Goal: Transaction & Acquisition: Purchase product/service

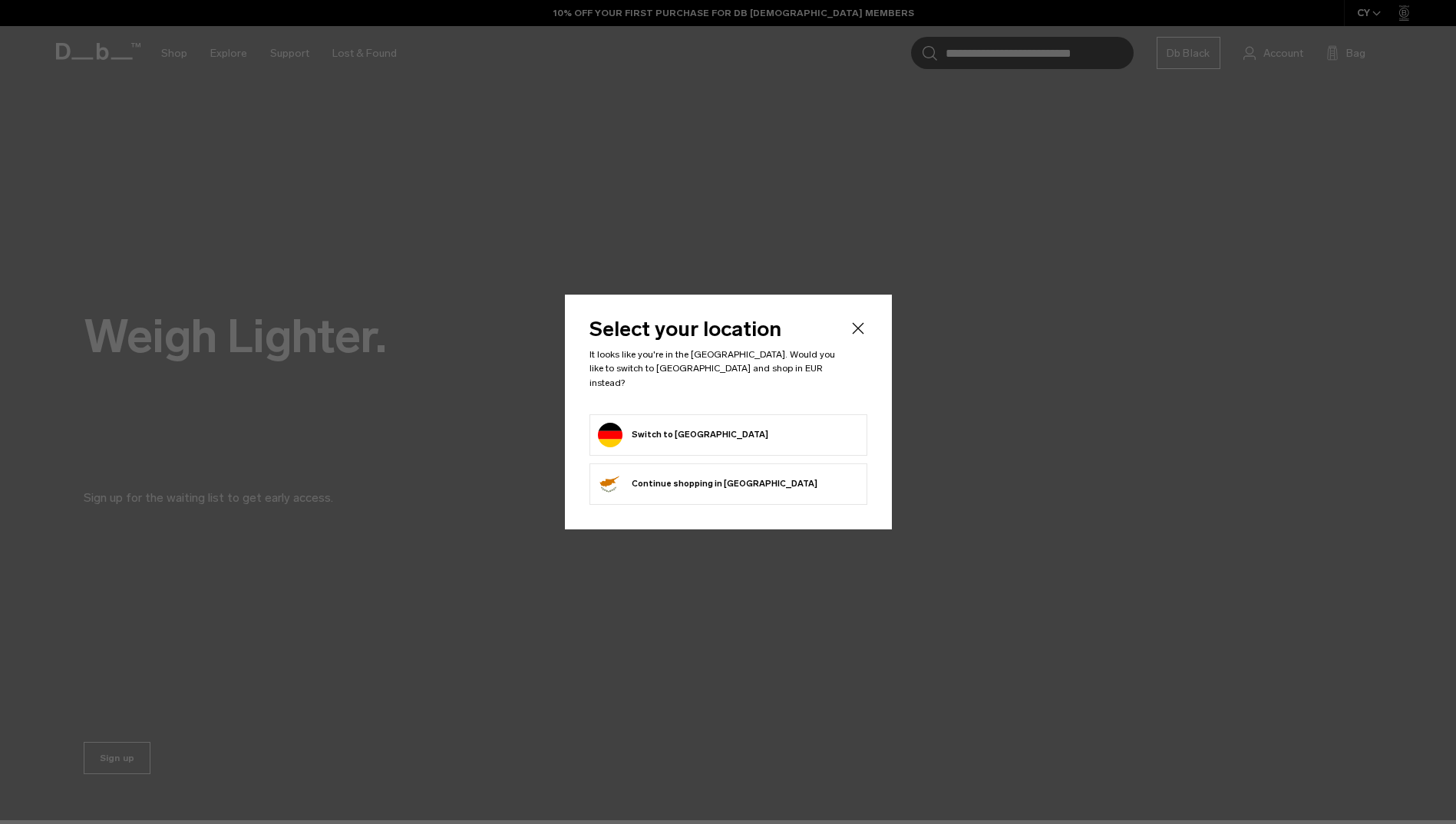
click at [863, 331] on icon "Close" at bounding box center [858, 328] width 19 height 19
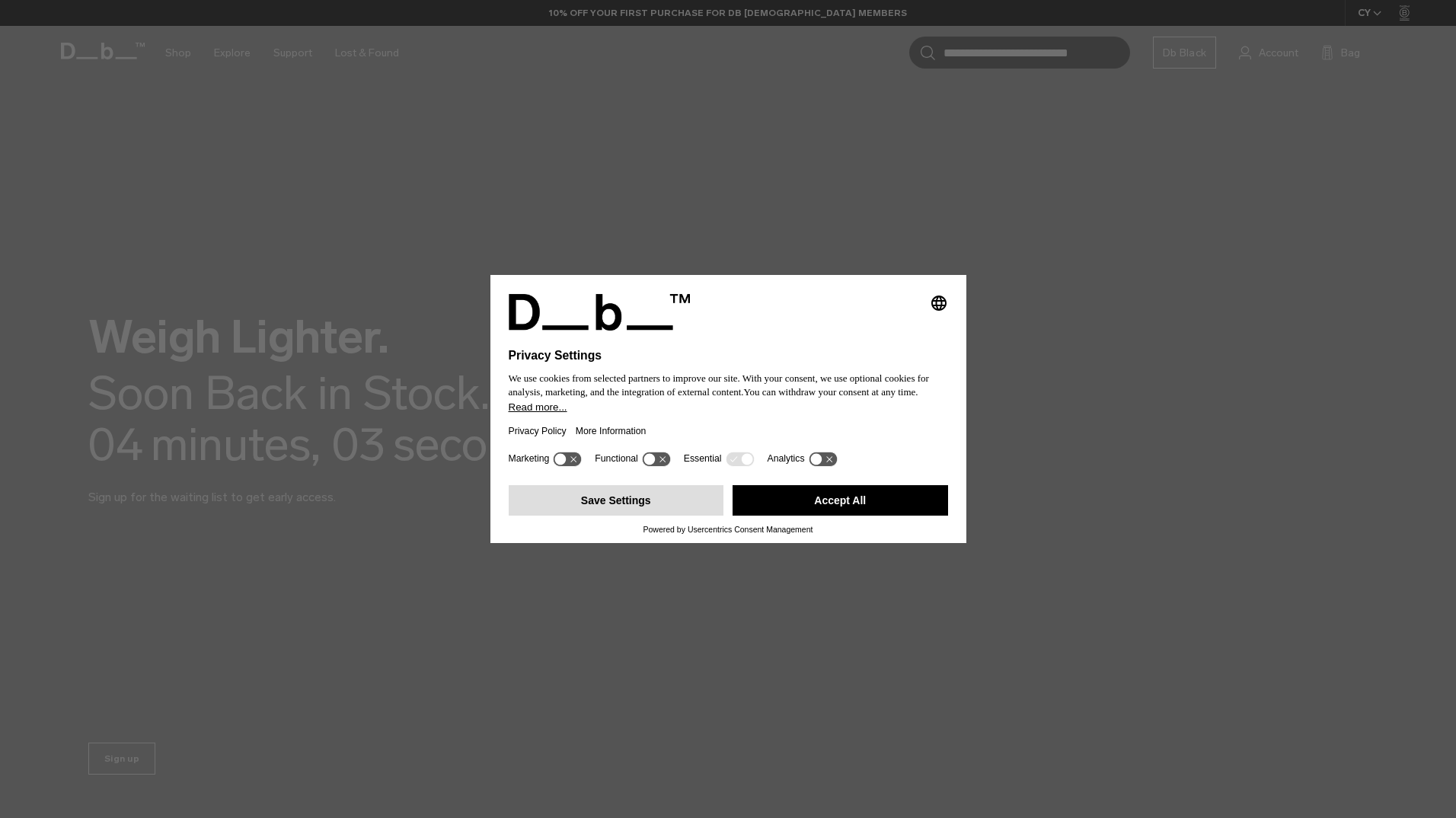
click at [603, 501] on button "Save Settings" at bounding box center [616, 501] width 216 height 30
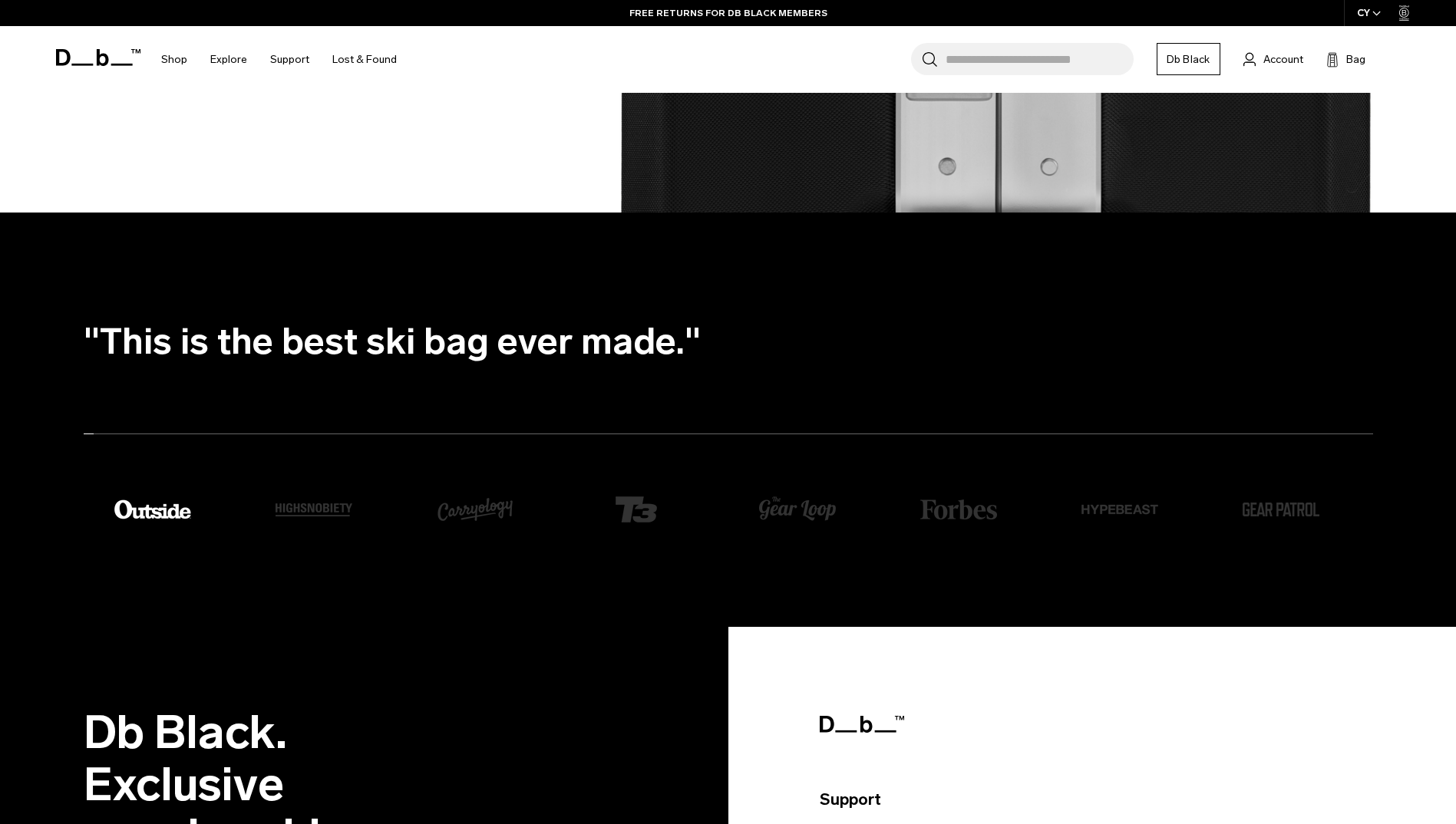
scroll to position [2303, 0]
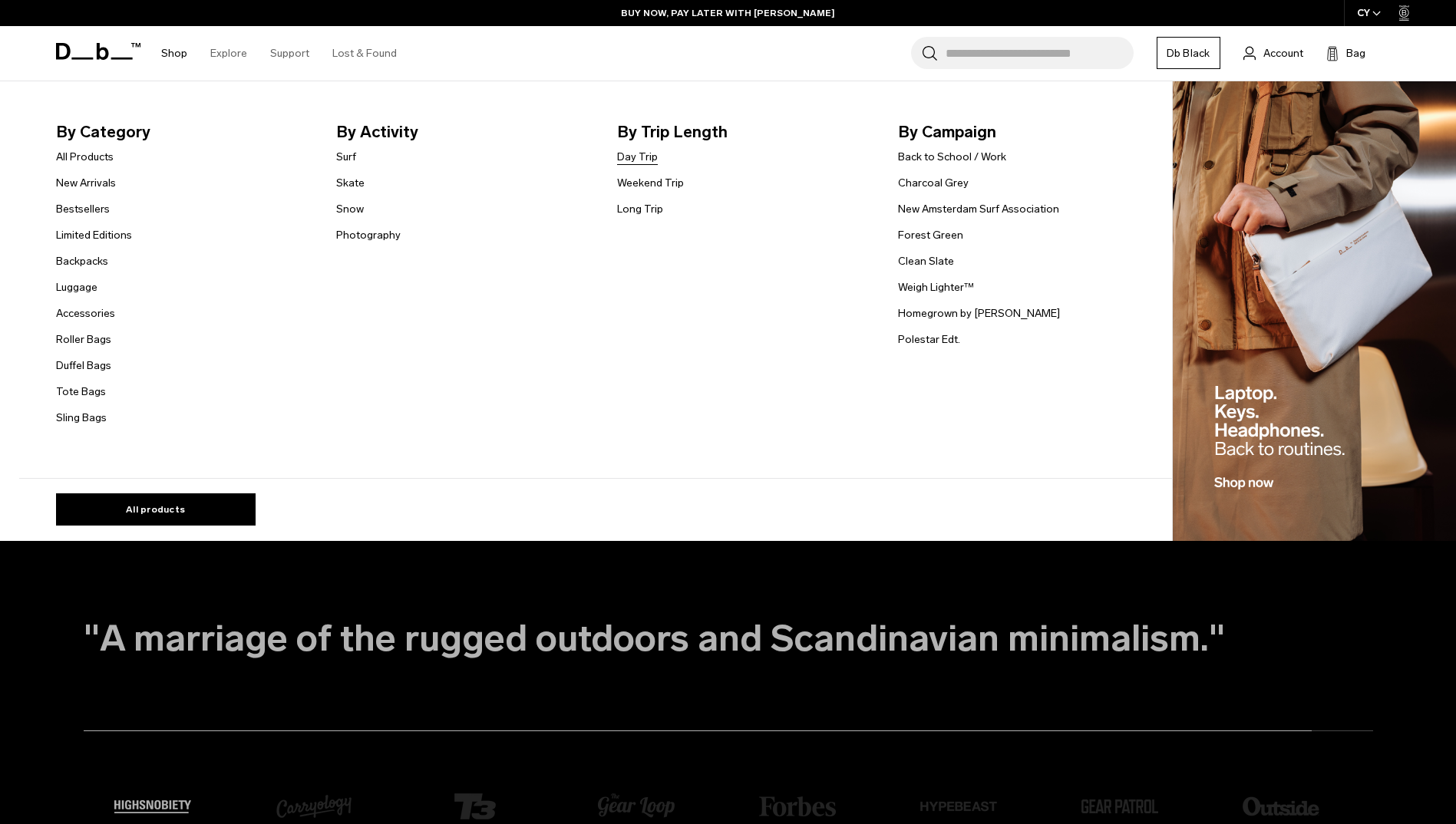
click at [634, 157] on link "Day Trip" at bounding box center [638, 157] width 41 height 16
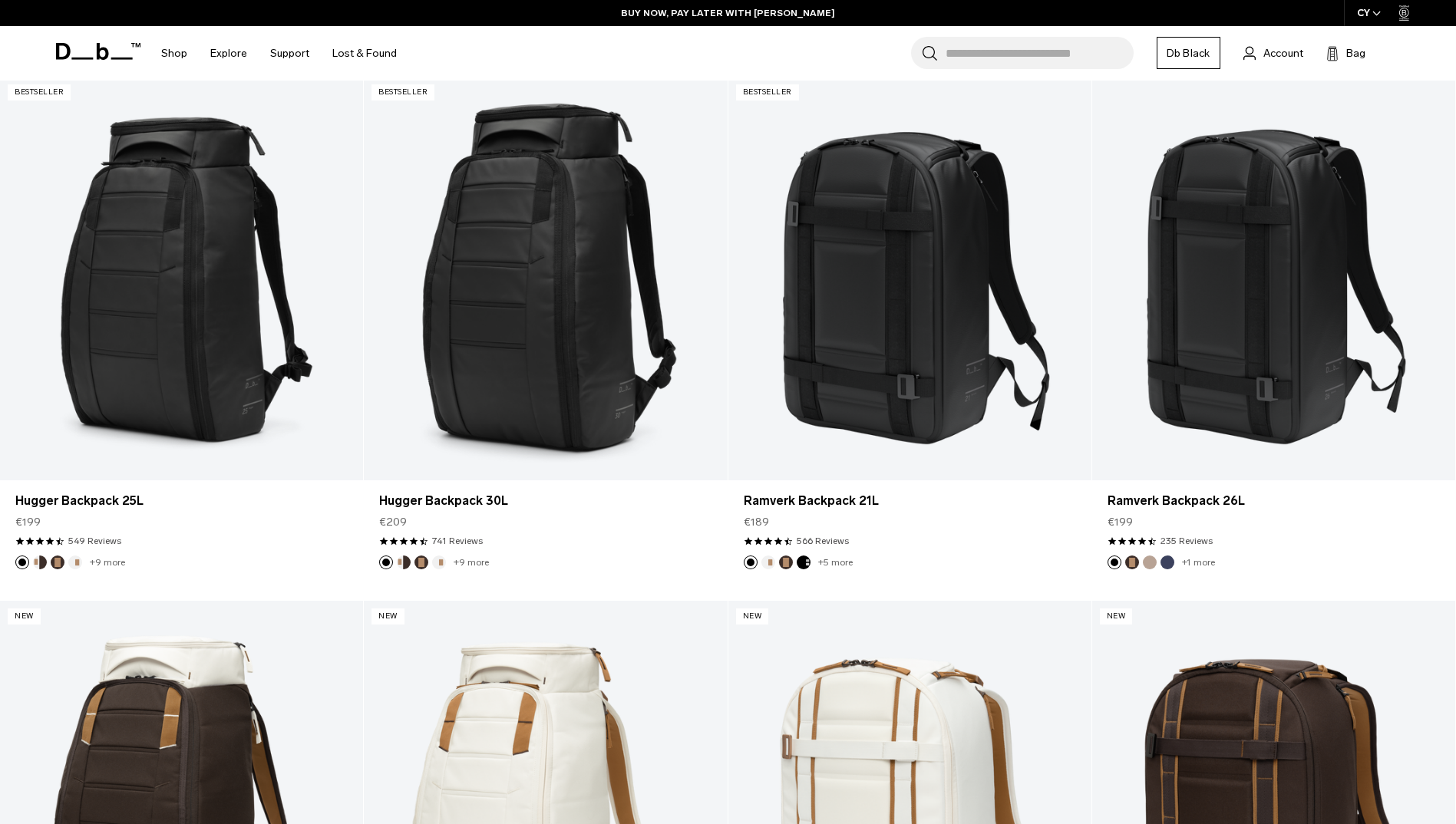
scroll to position [461, 0]
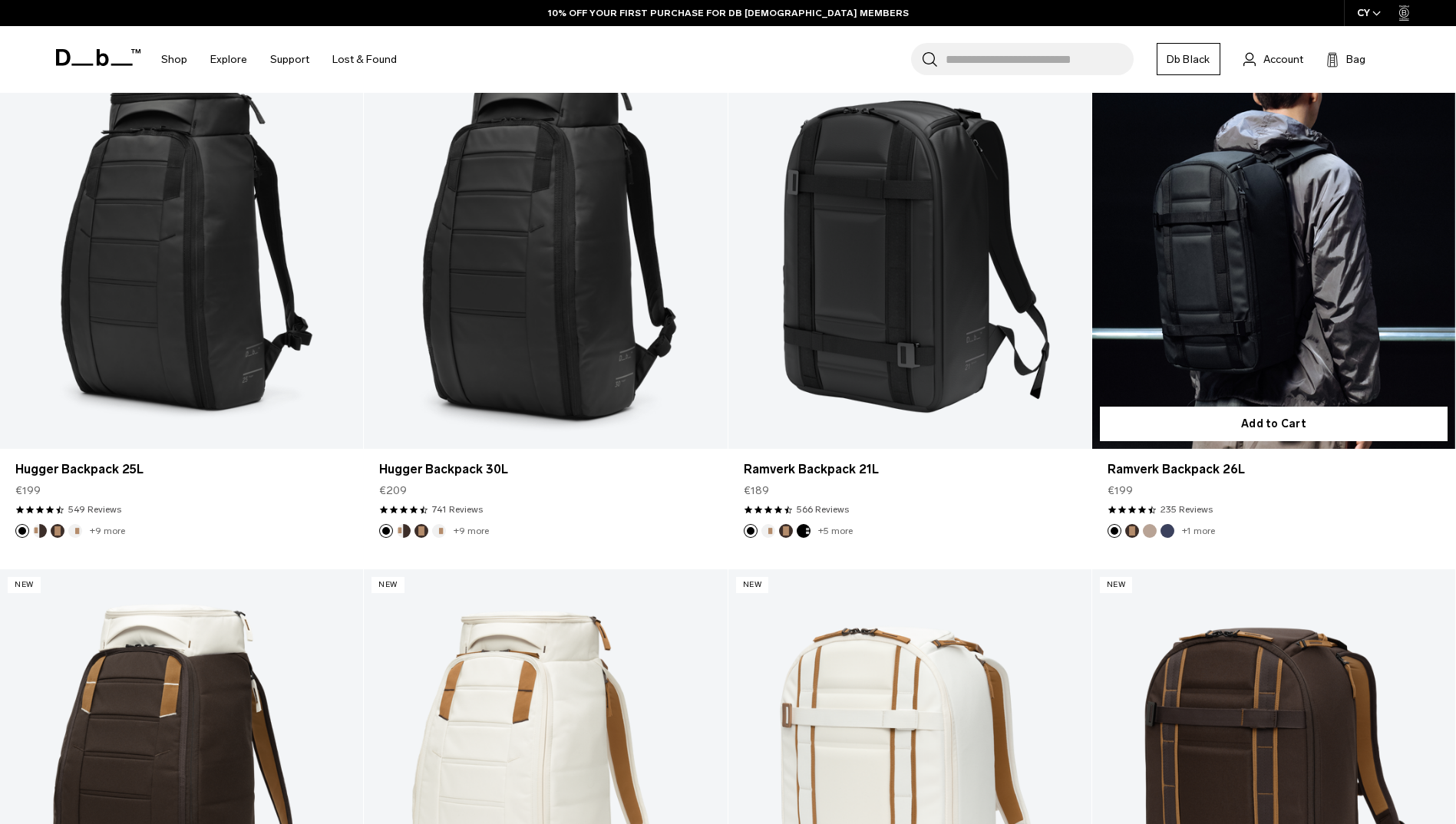
click at [1247, 277] on link "Ramverk Backpack 26L" at bounding box center [1273, 247] width 363 height 404
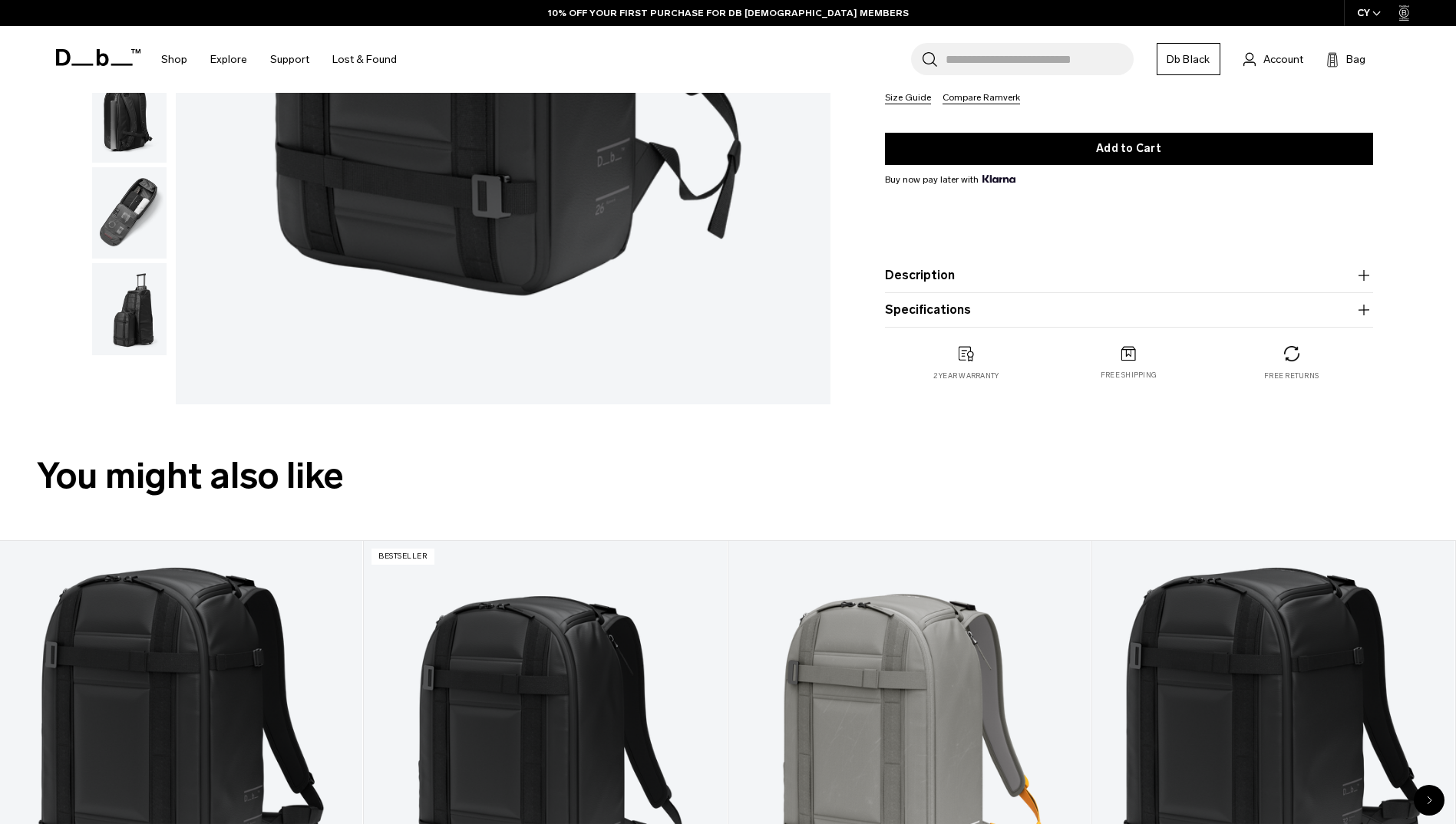
scroll to position [537, 0]
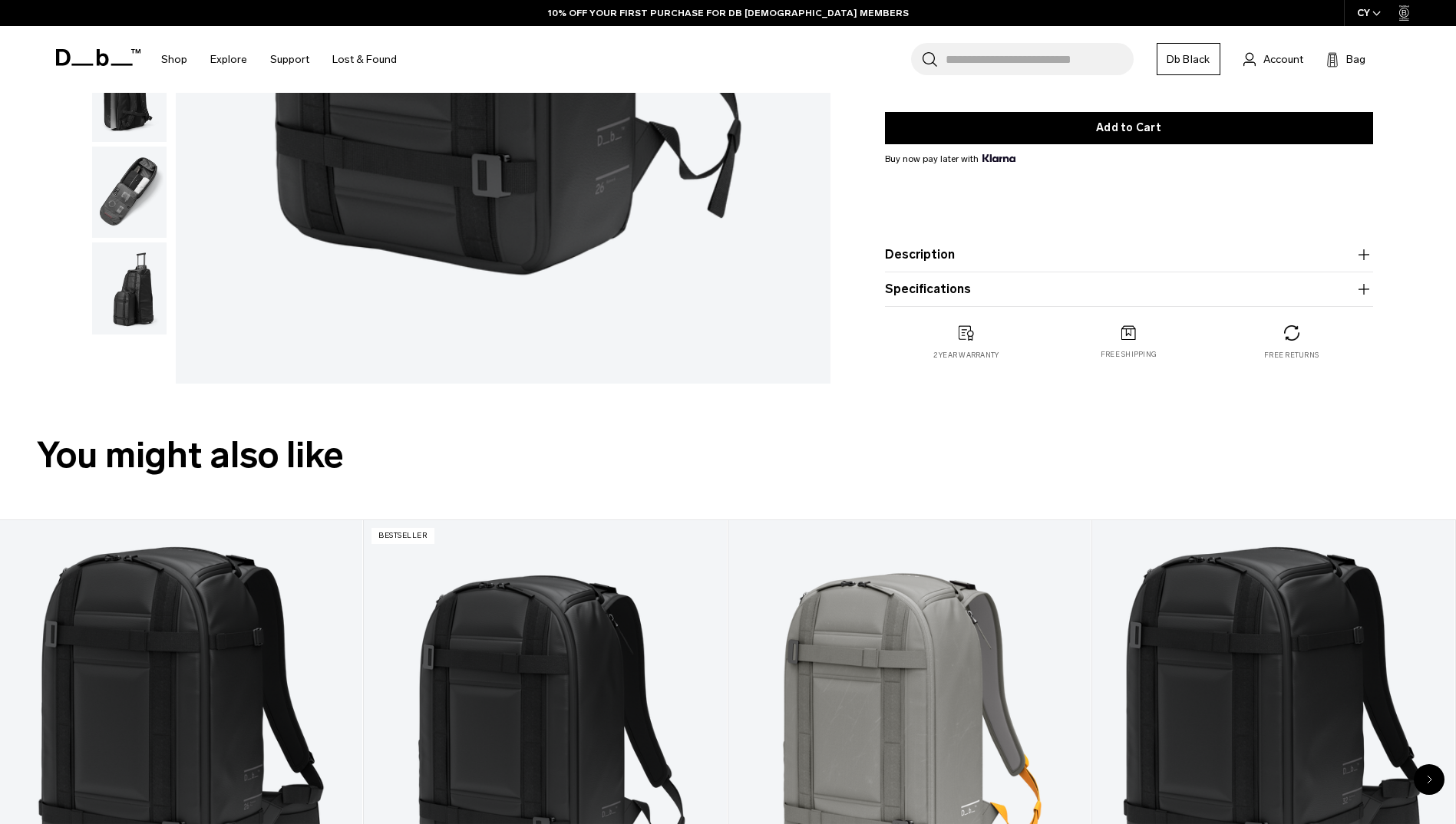
click at [112, 287] on img "button" at bounding box center [129, 288] width 75 height 92
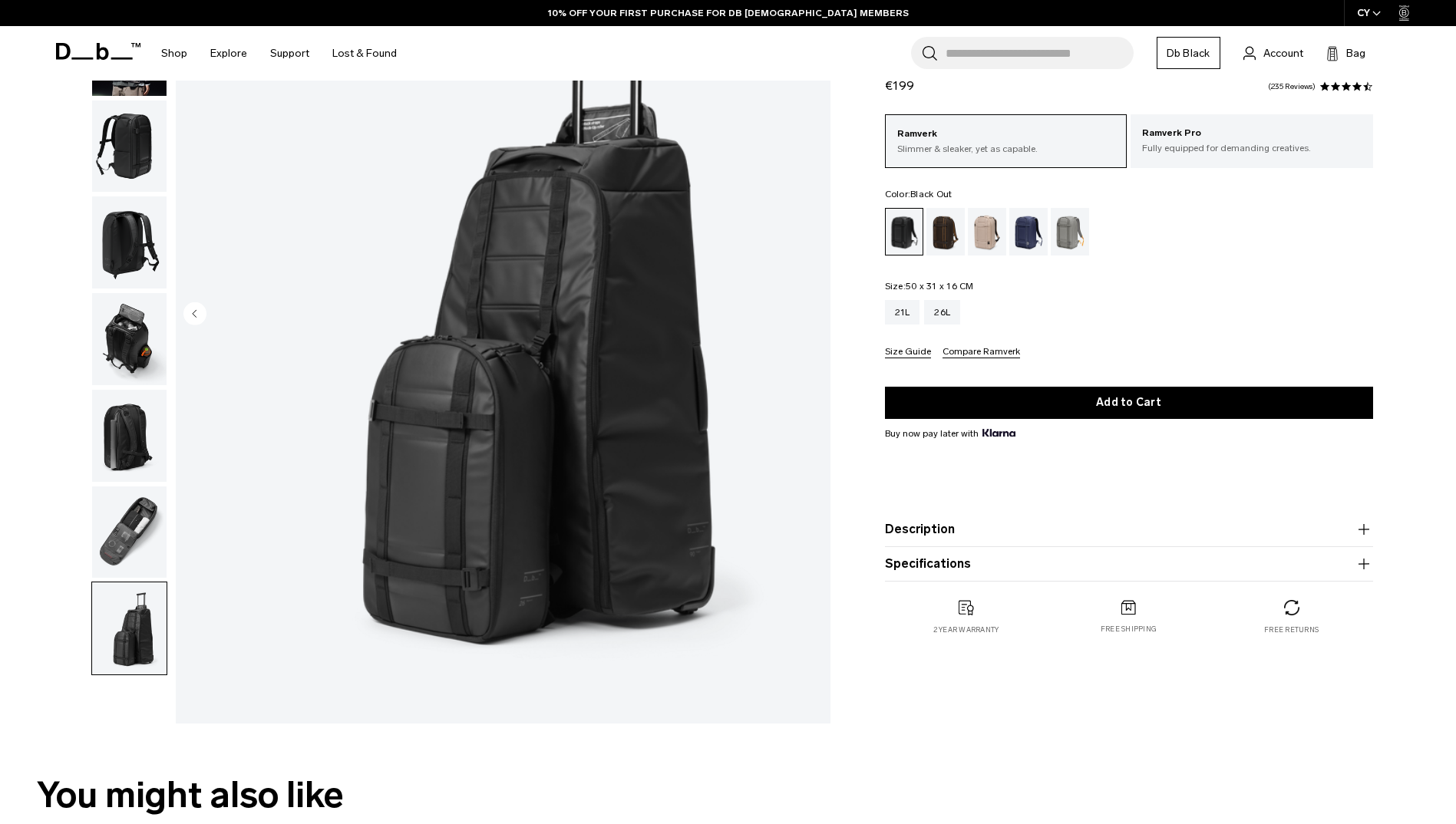
scroll to position [153, 0]
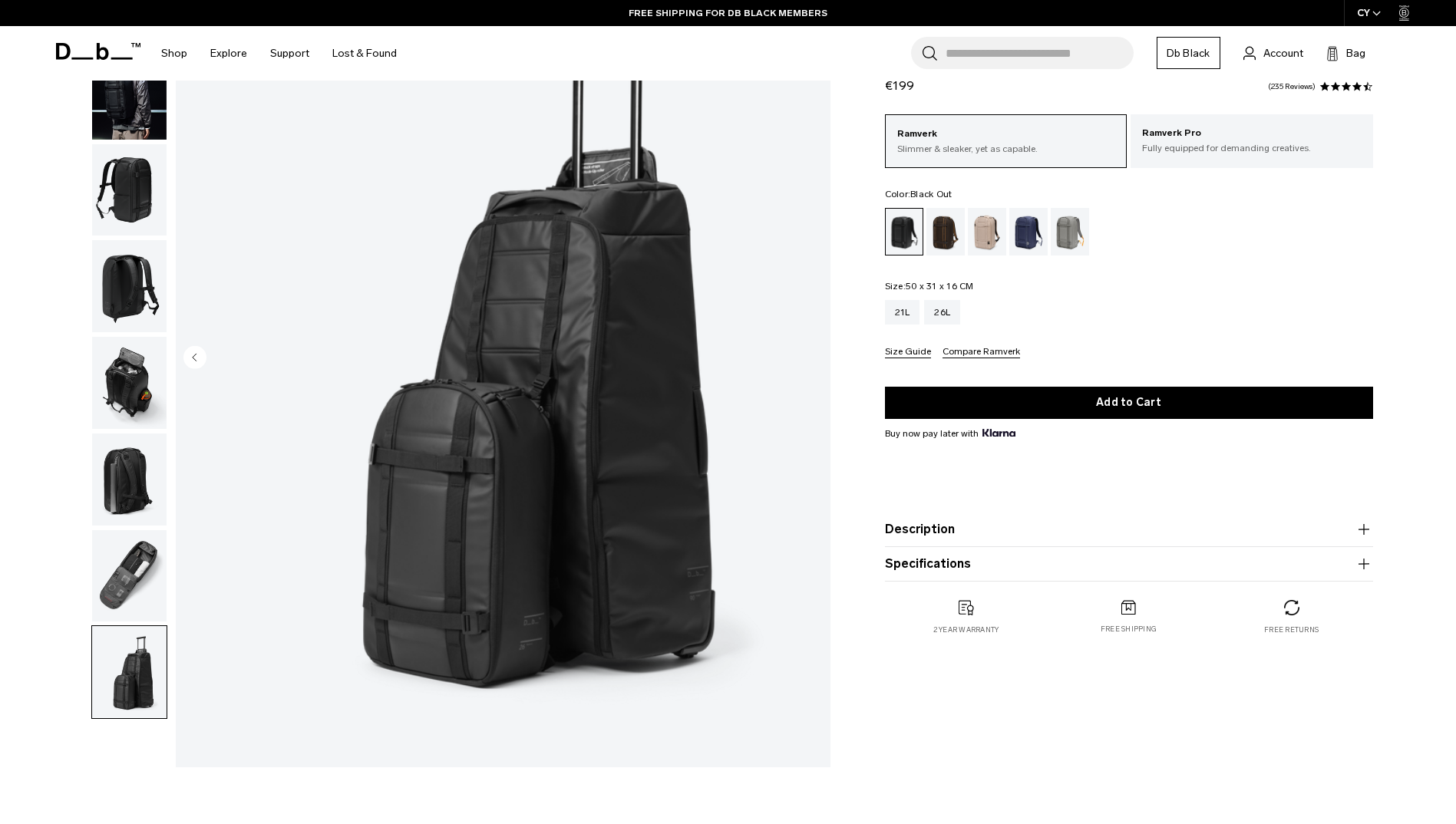
click at [114, 574] on img "button" at bounding box center [129, 575] width 75 height 92
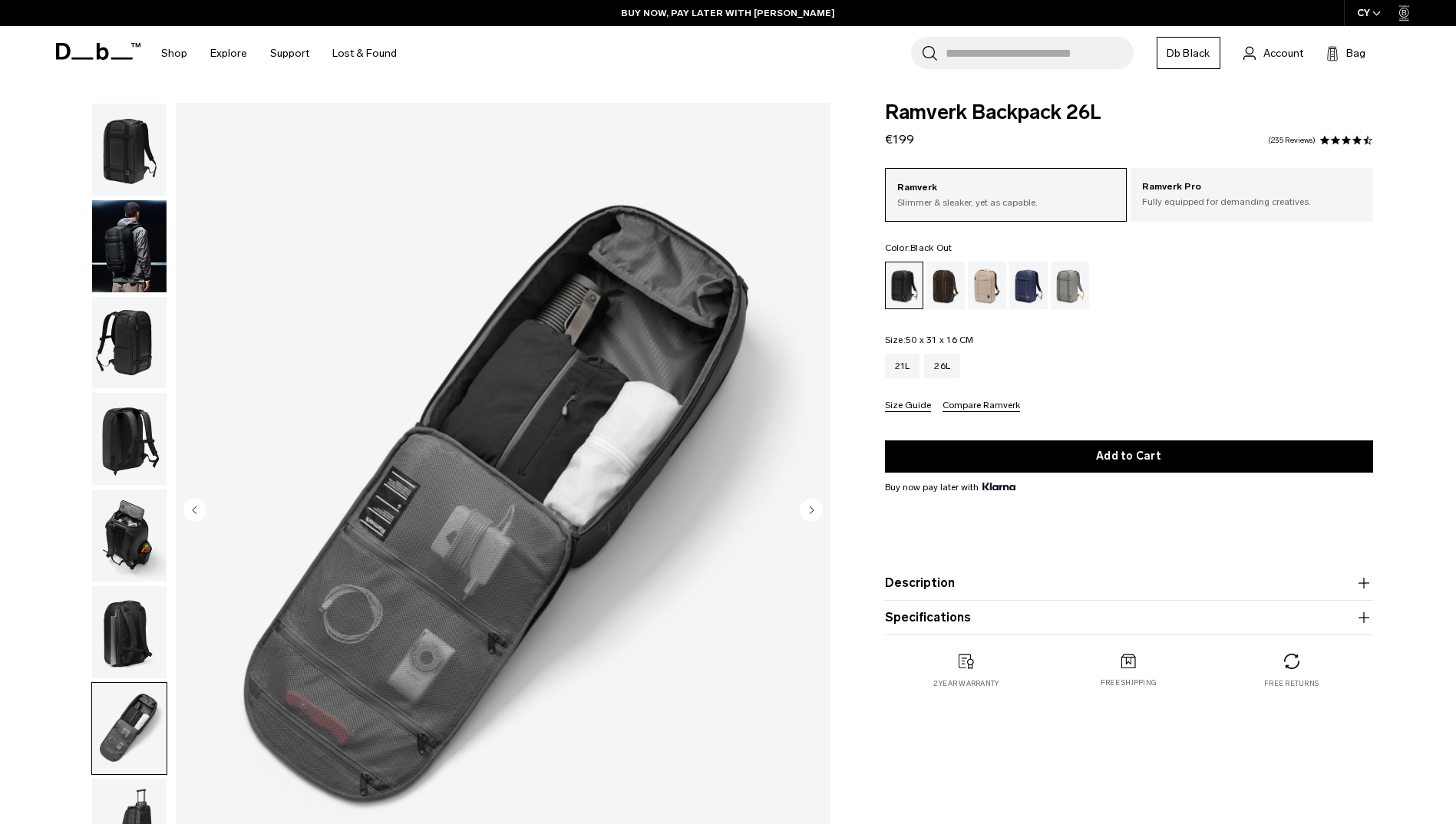
scroll to position [0, 0]
click at [945, 283] on div "Espresso" at bounding box center [946, 286] width 39 height 47
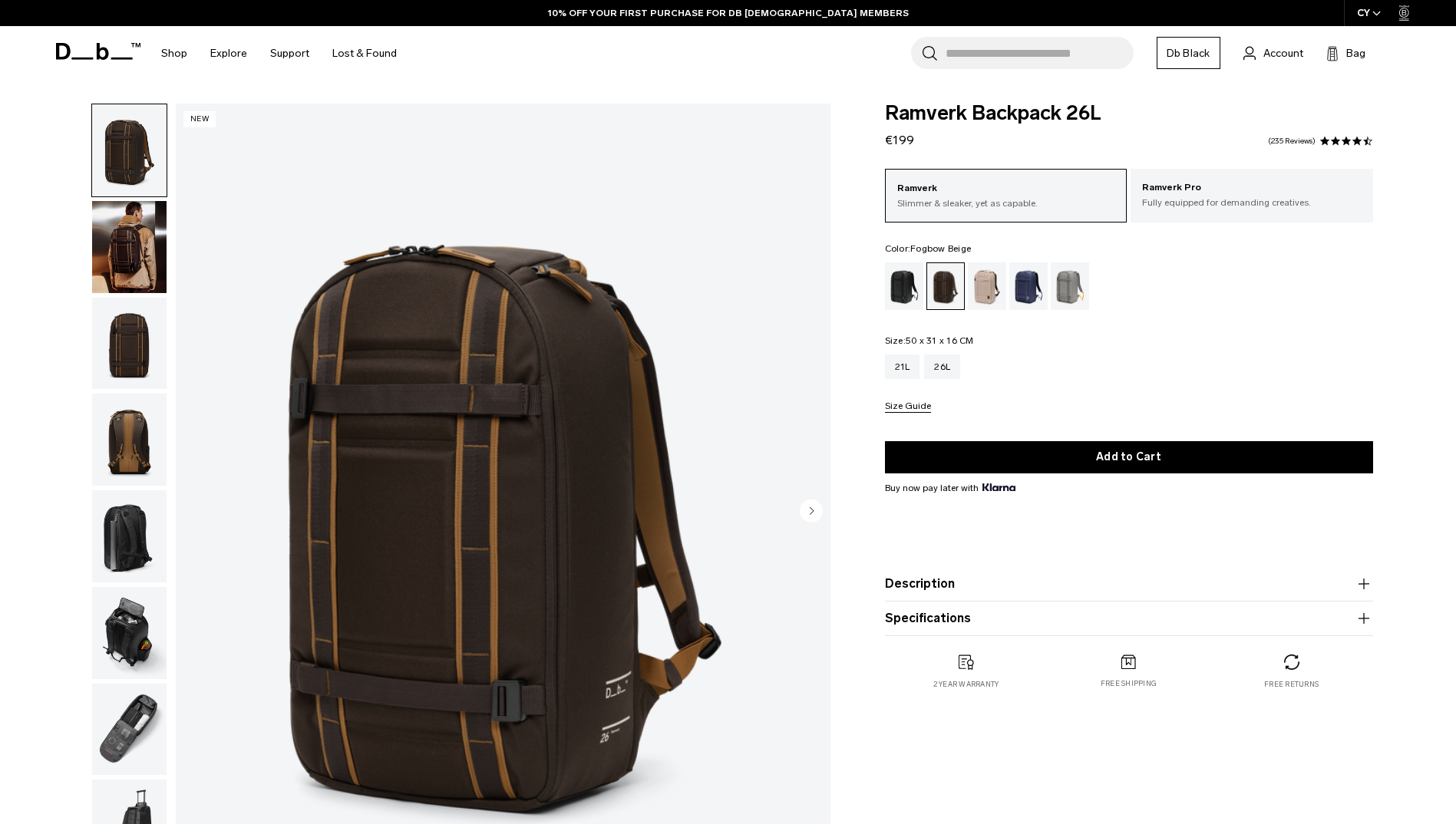
click at [986, 282] on div "Fogbow Beige" at bounding box center [987, 286] width 39 height 47
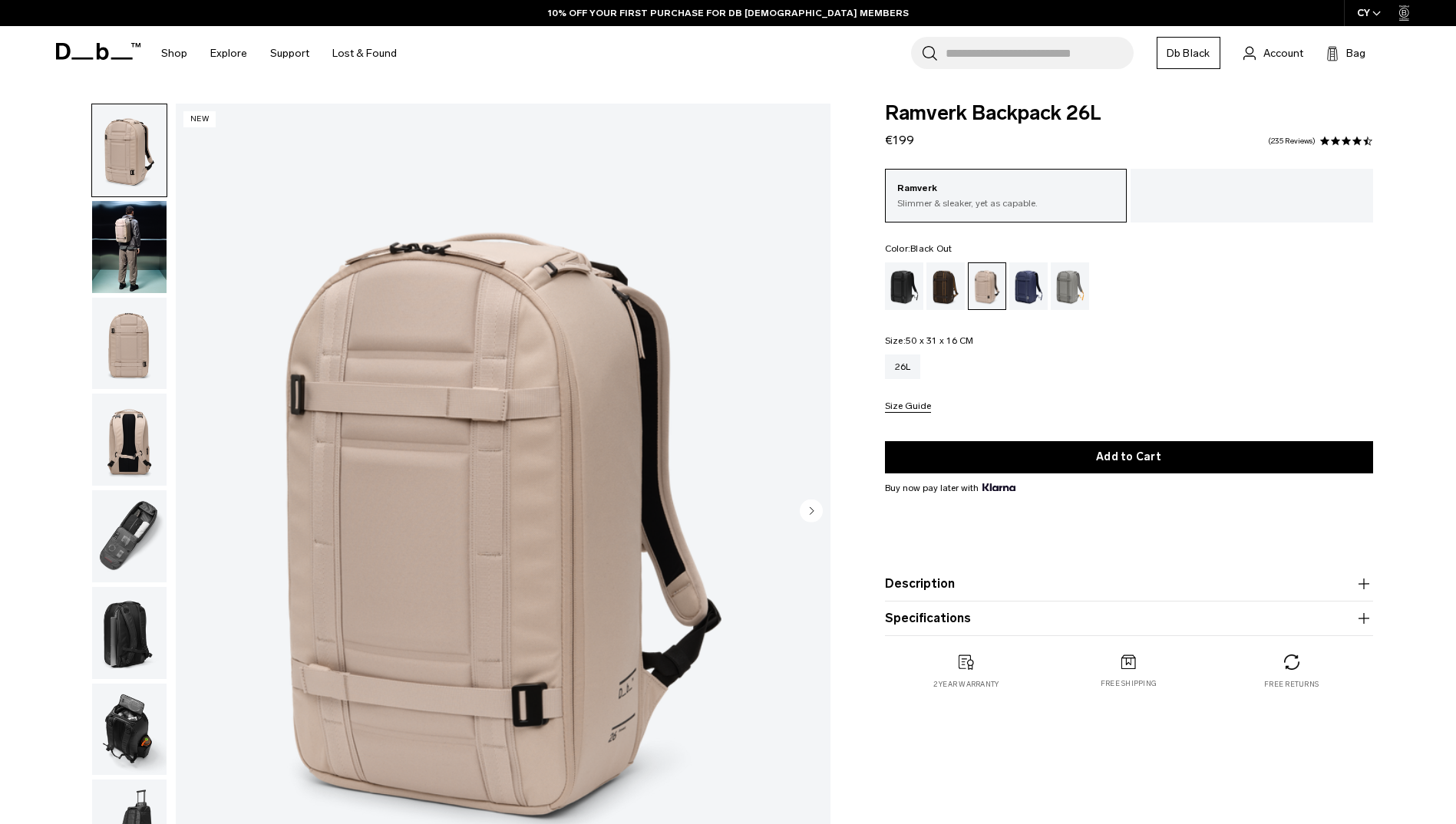
click at [904, 284] on div "Black Out" at bounding box center [904, 286] width 39 height 47
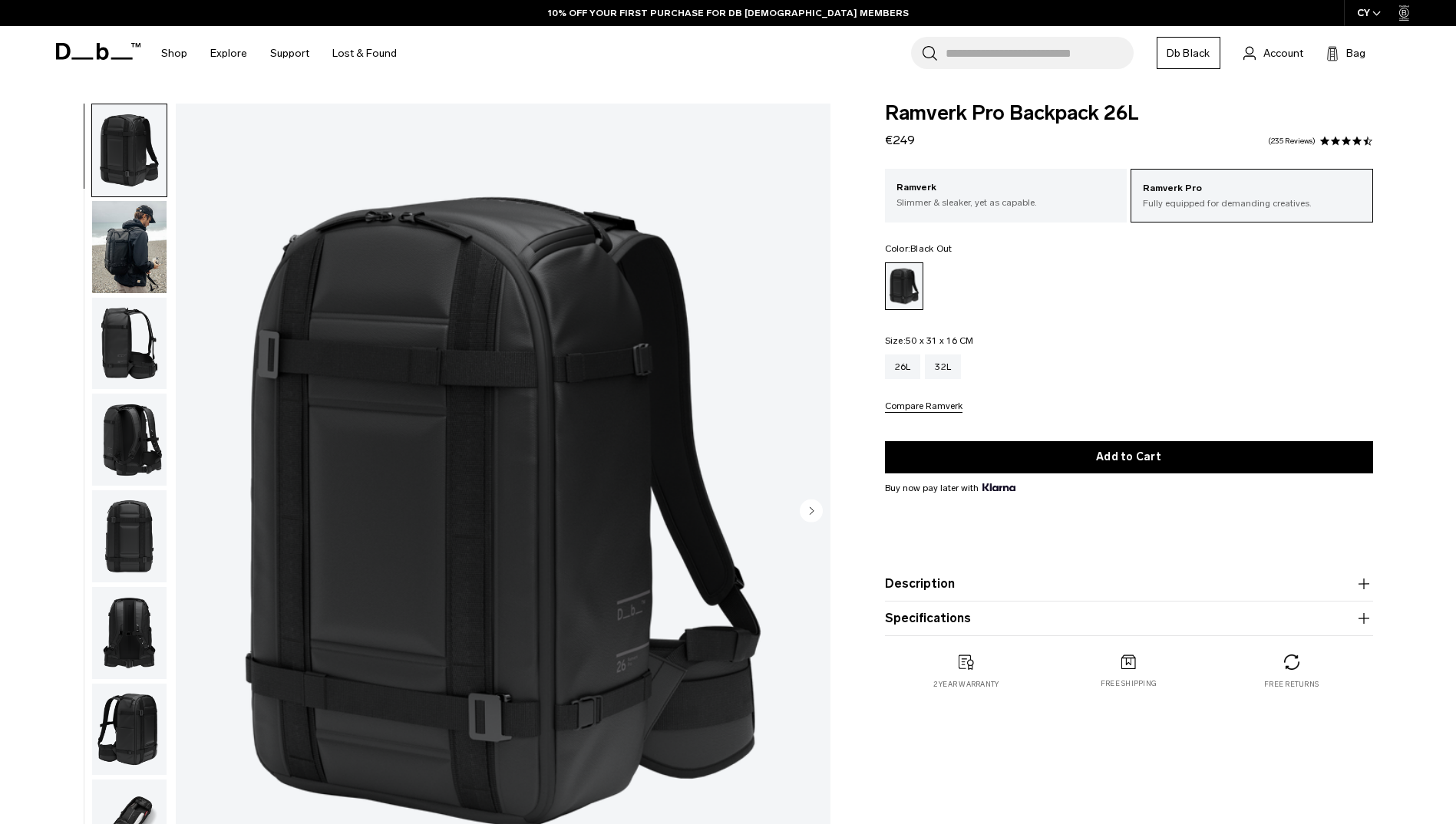
click at [116, 241] on img "button" at bounding box center [129, 247] width 75 height 92
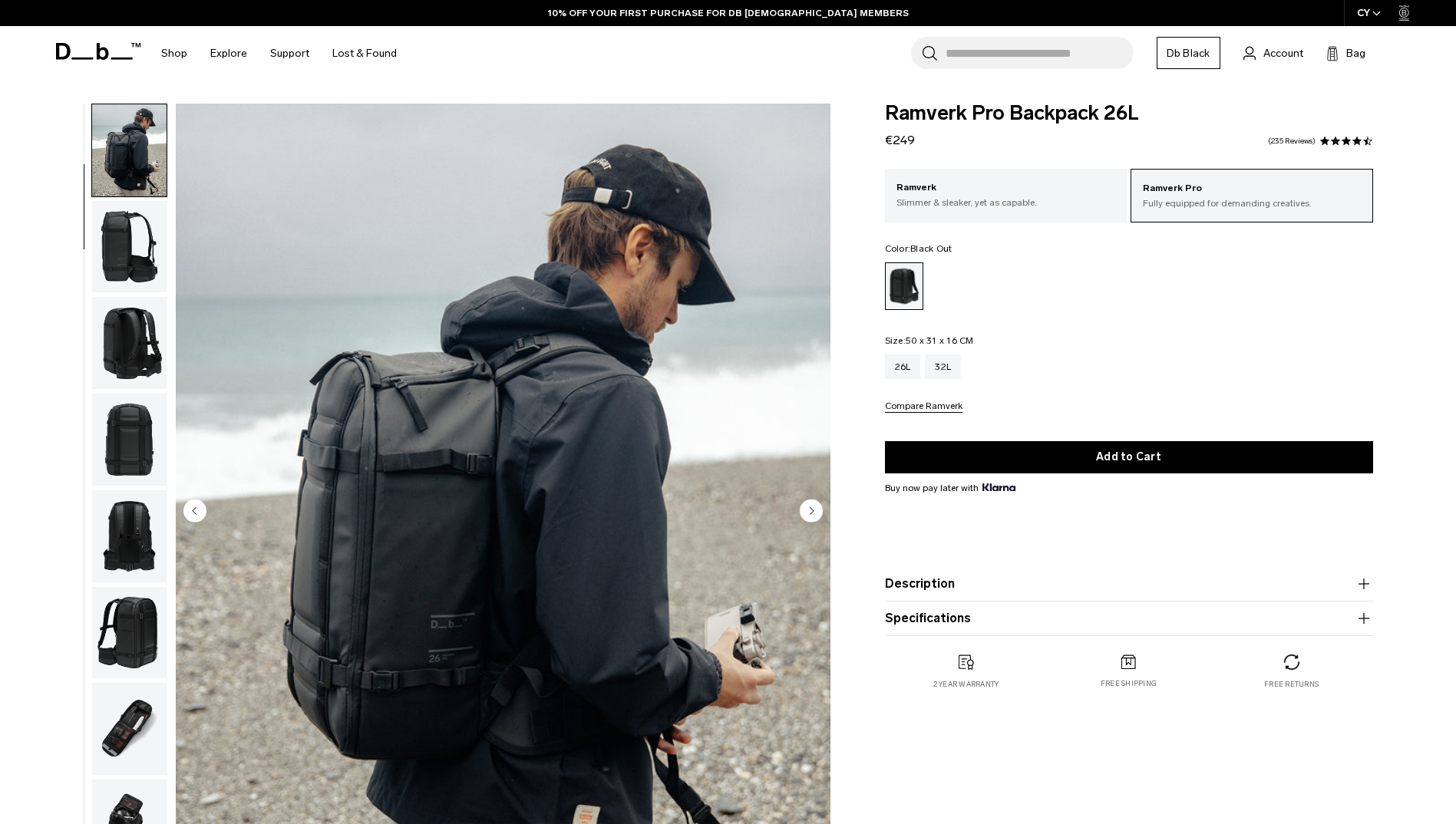
click at [122, 355] on img "button" at bounding box center [129, 342] width 75 height 92
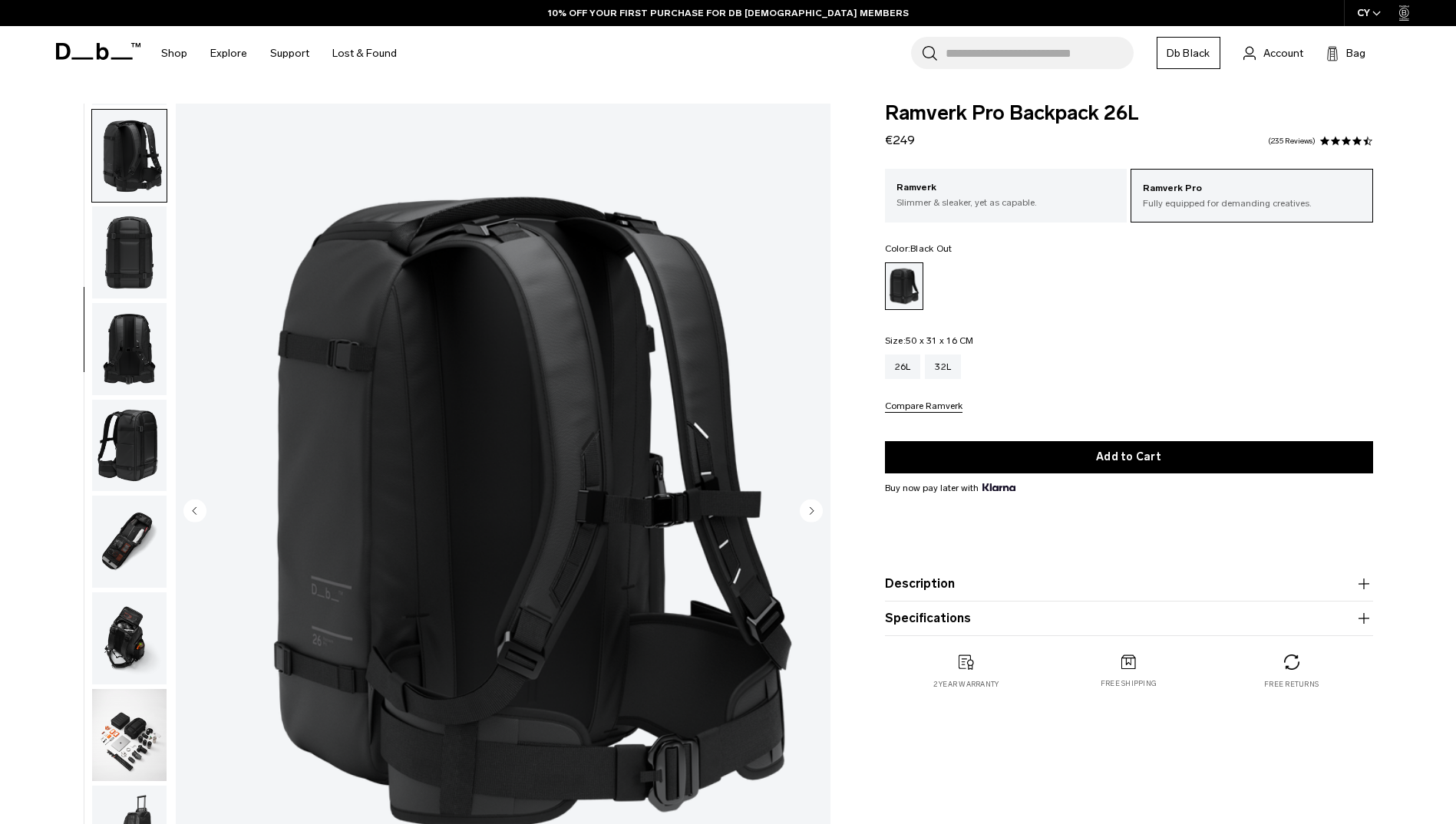
scroll to position [290, 0]
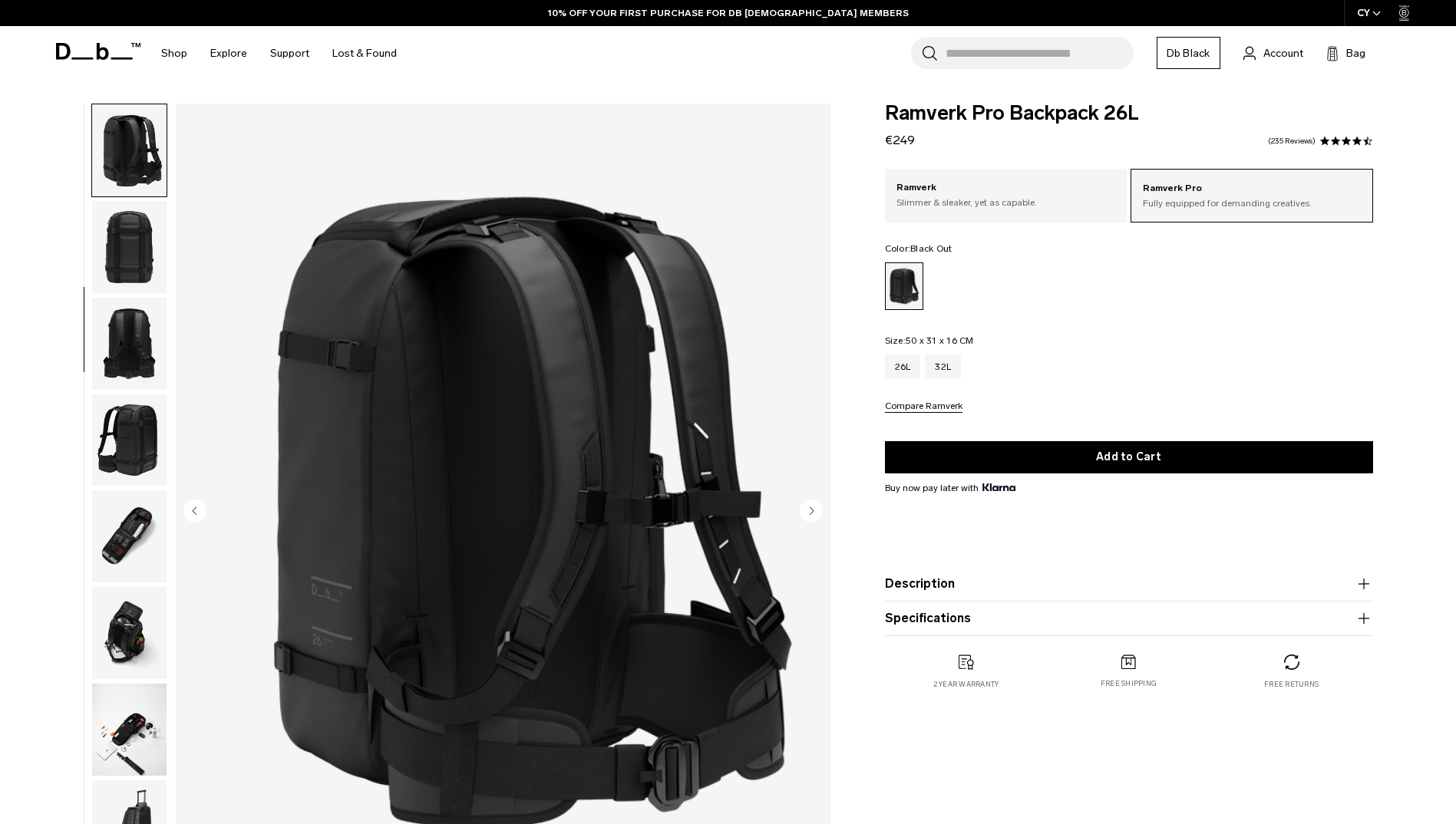
click at [109, 534] on img "button" at bounding box center [129, 536] width 75 height 92
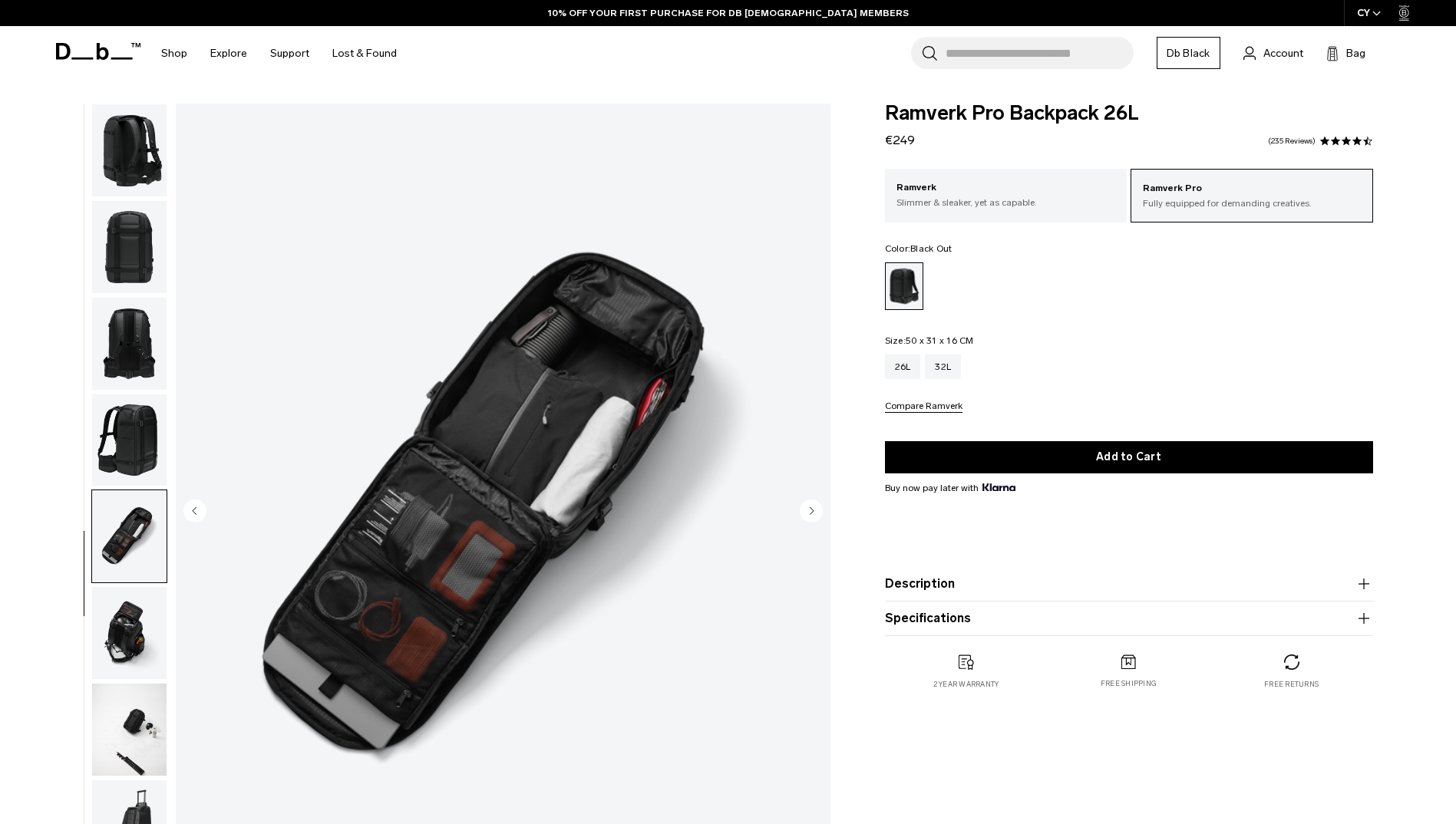
scroll to position [435, 0]
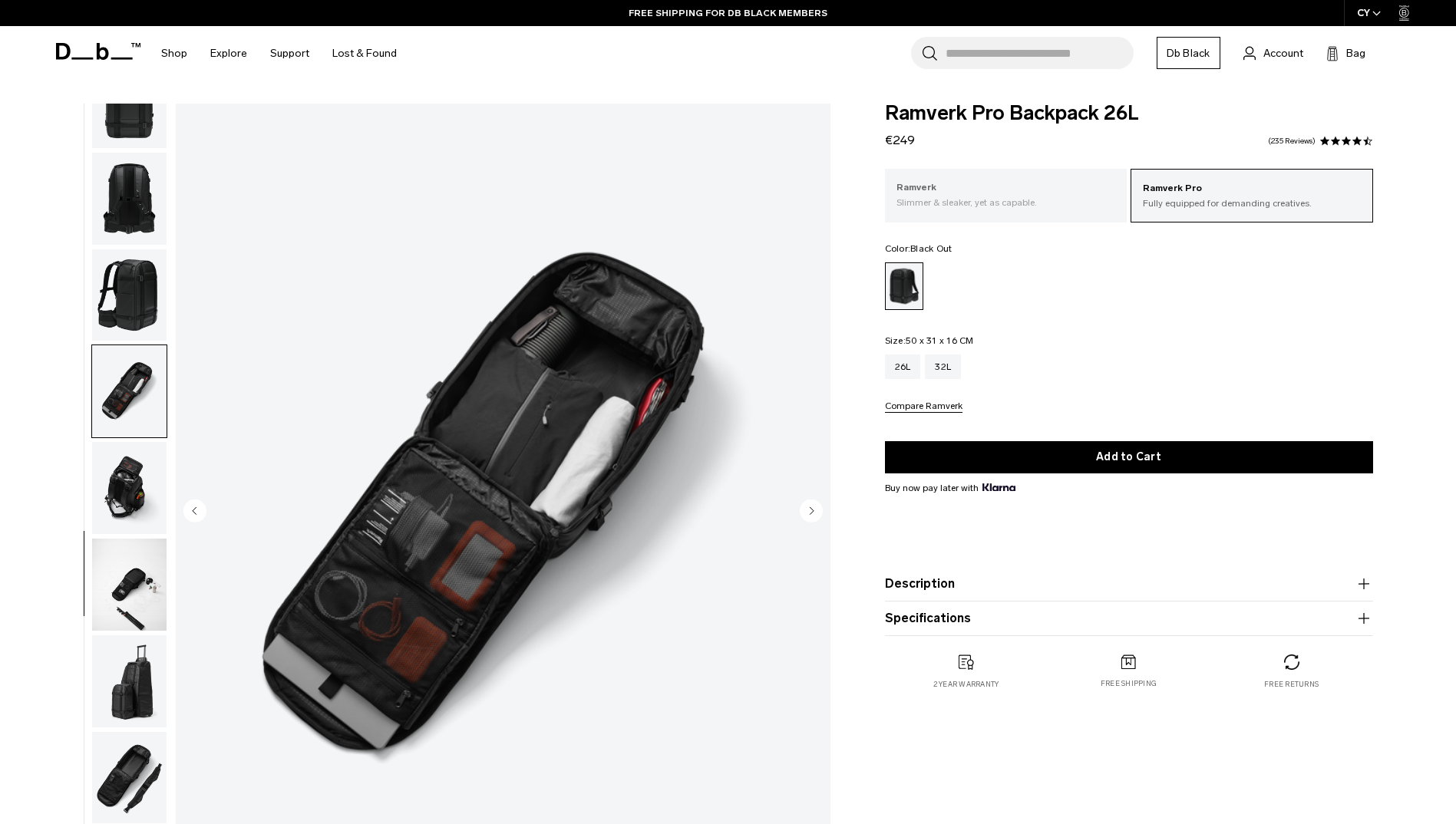
click at [1016, 196] on p "Slimmer & sleaker, yet as capable." at bounding box center [1006, 203] width 219 height 14
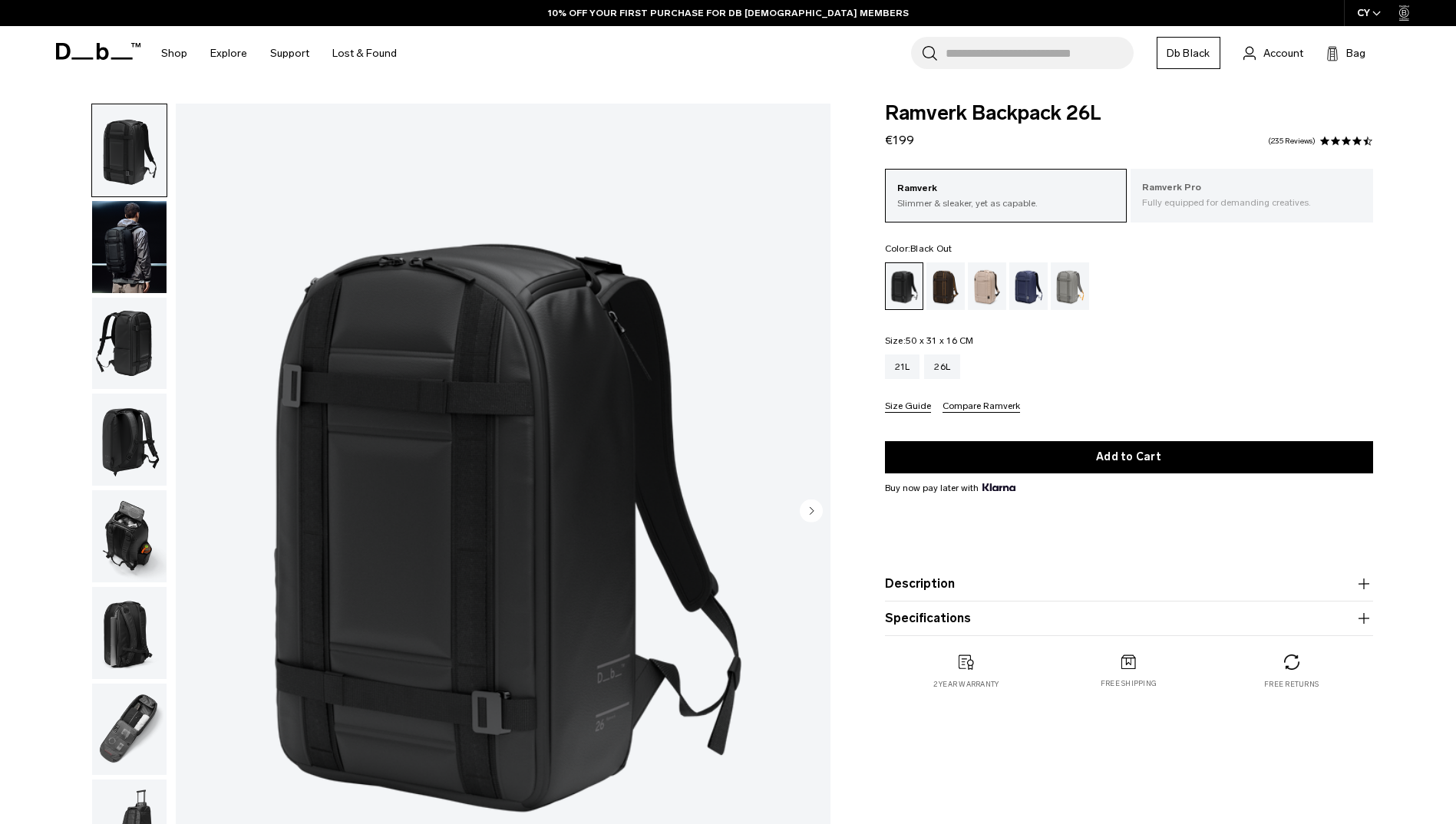
click at [1253, 202] on p "Fully equipped for demanding creatives." at bounding box center [1252, 203] width 219 height 14
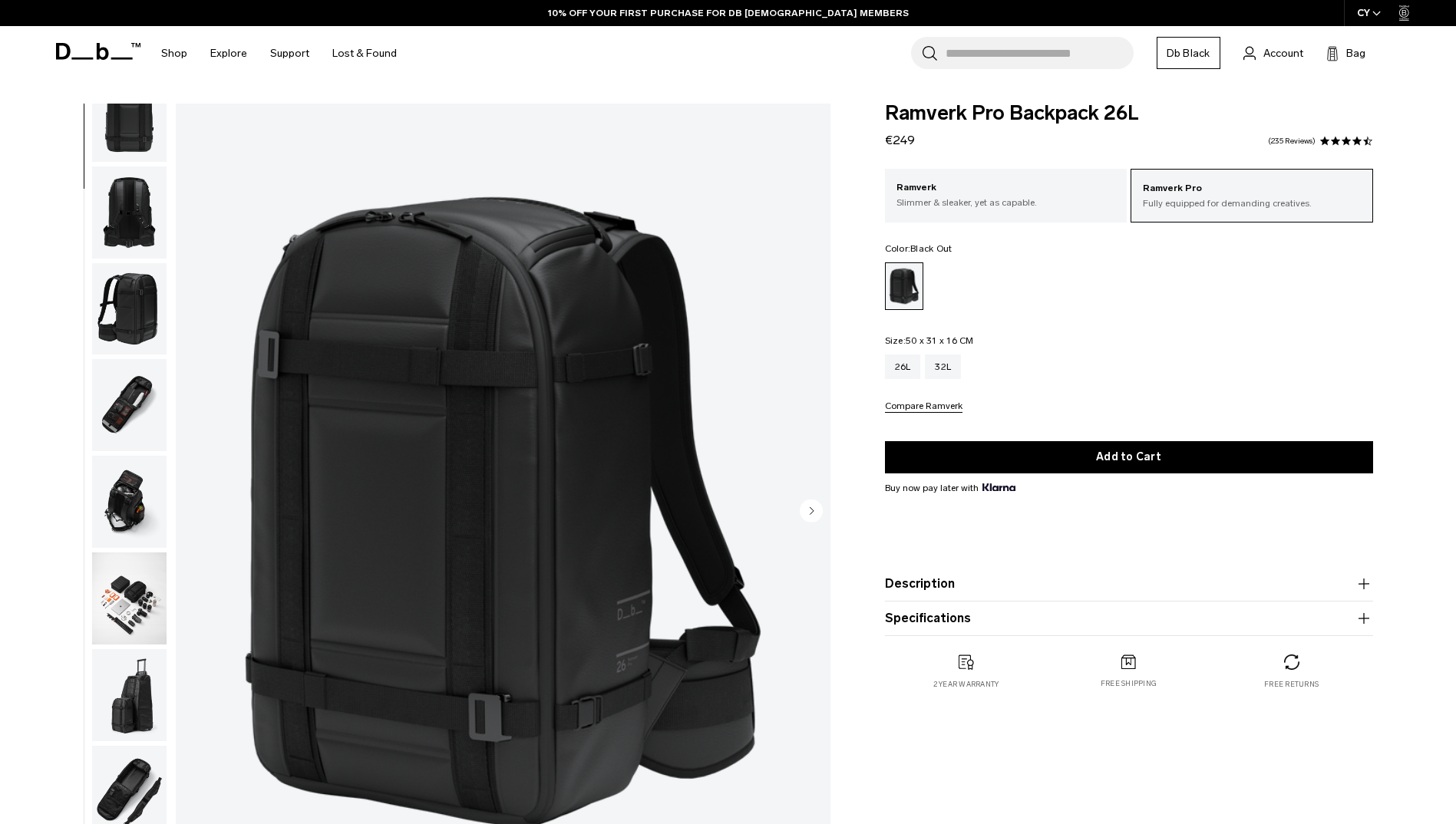
scroll to position [435, 0]
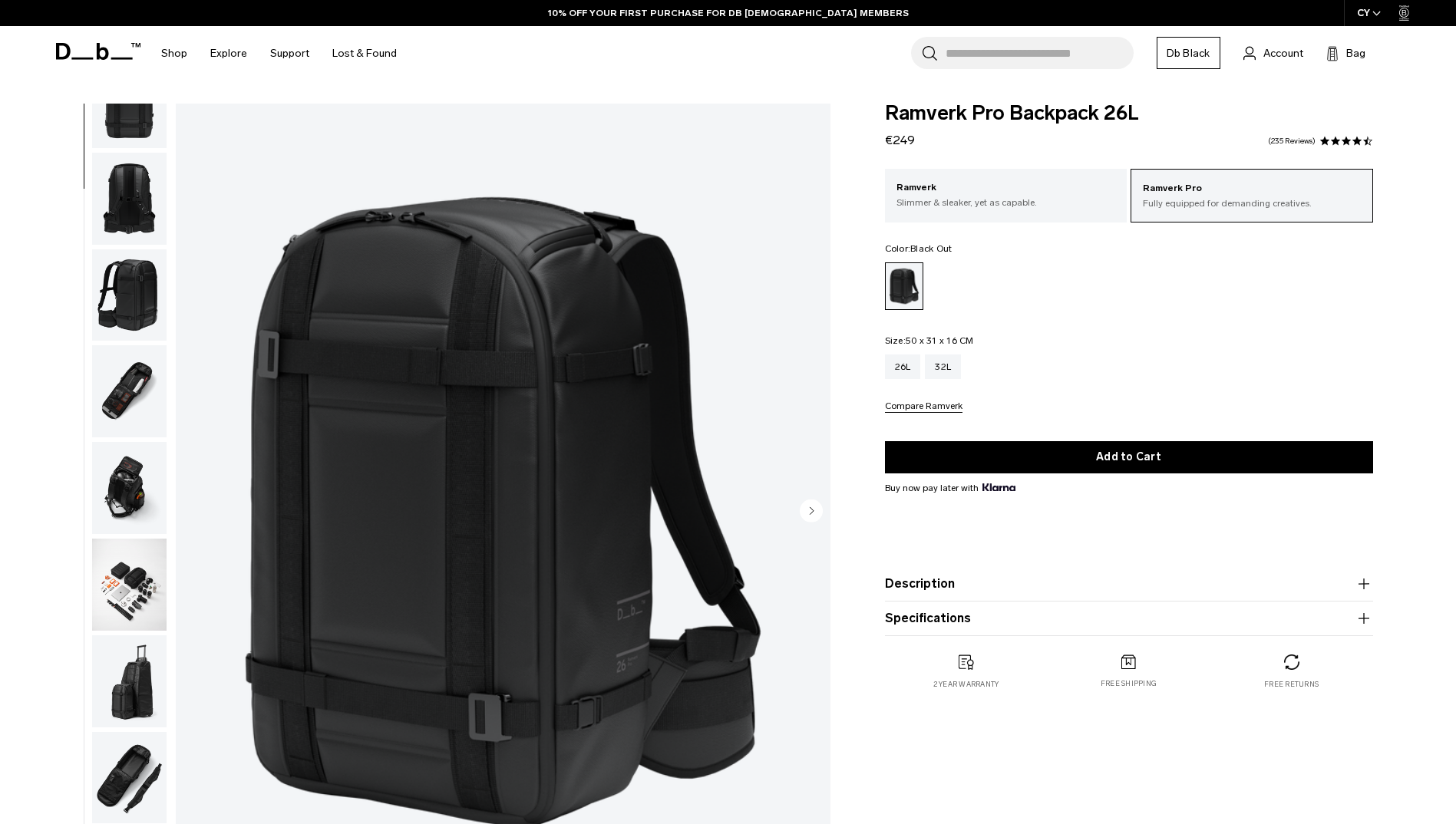
click at [144, 516] on img "button" at bounding box center [129, 487] width 75 height 92
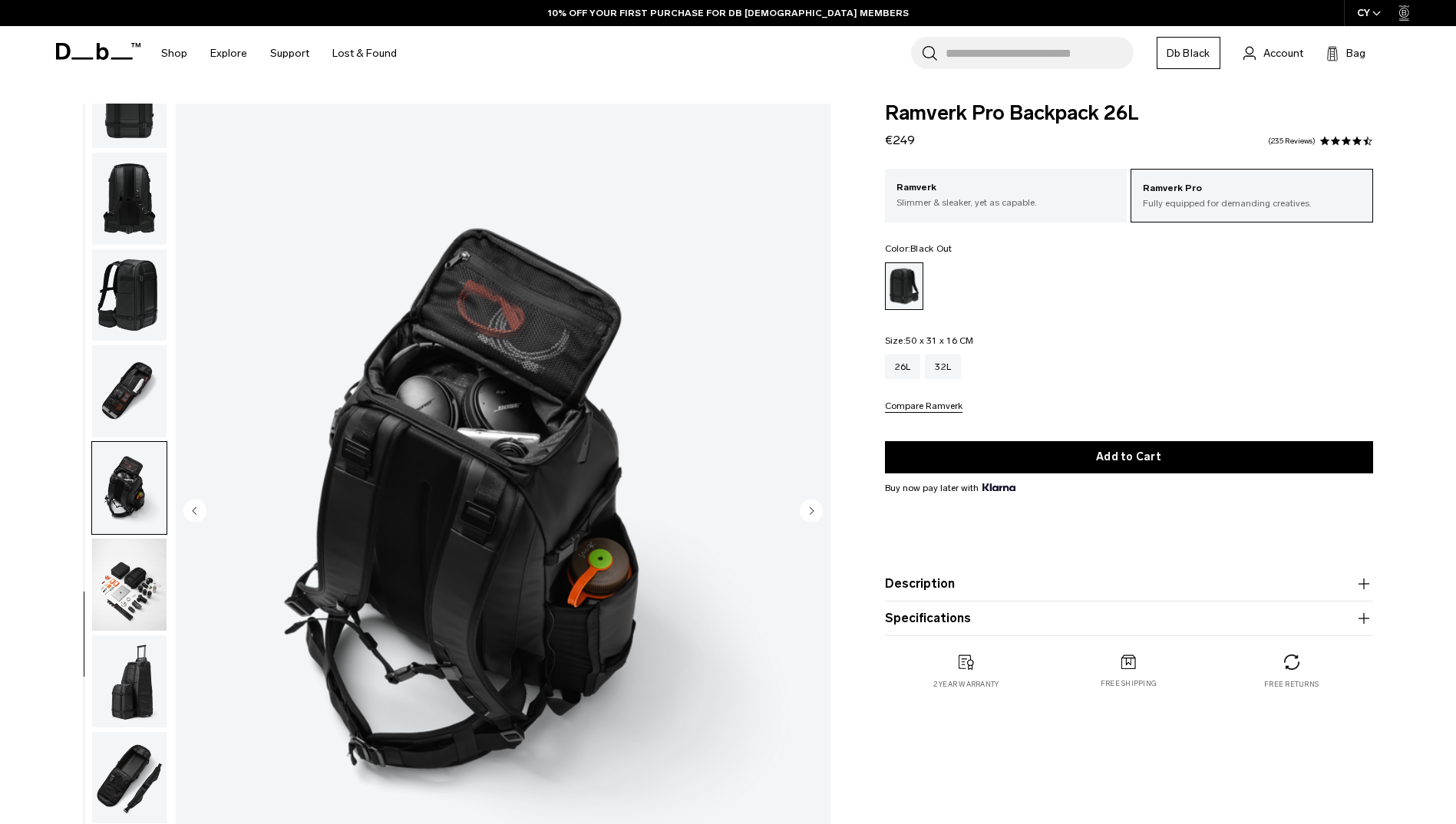
click at [126, 565] on img "button" at bounding box center [129, 584] width 75 height 92
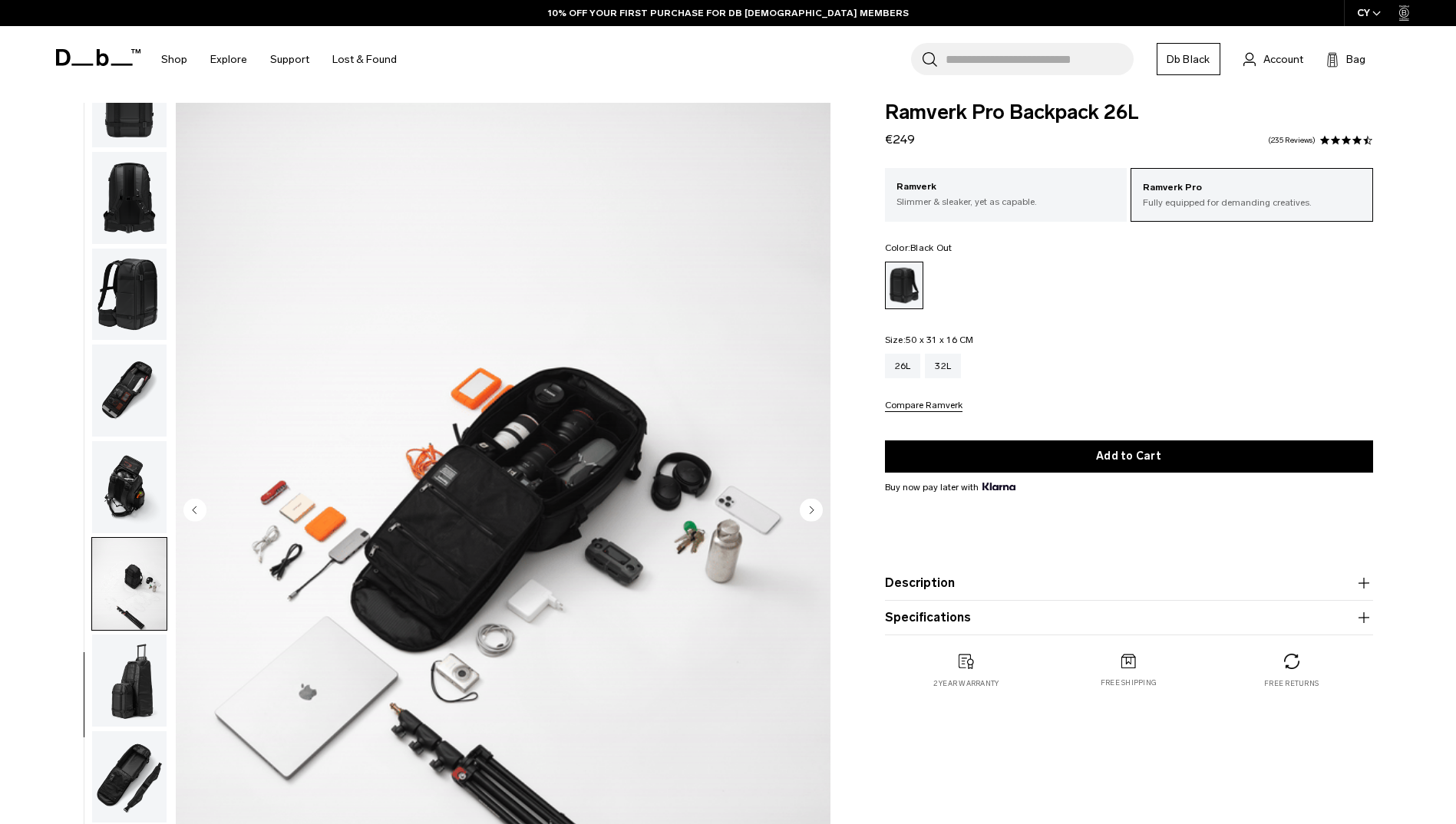
scroll to position [0, 0]
